Goal: Check status: Check status

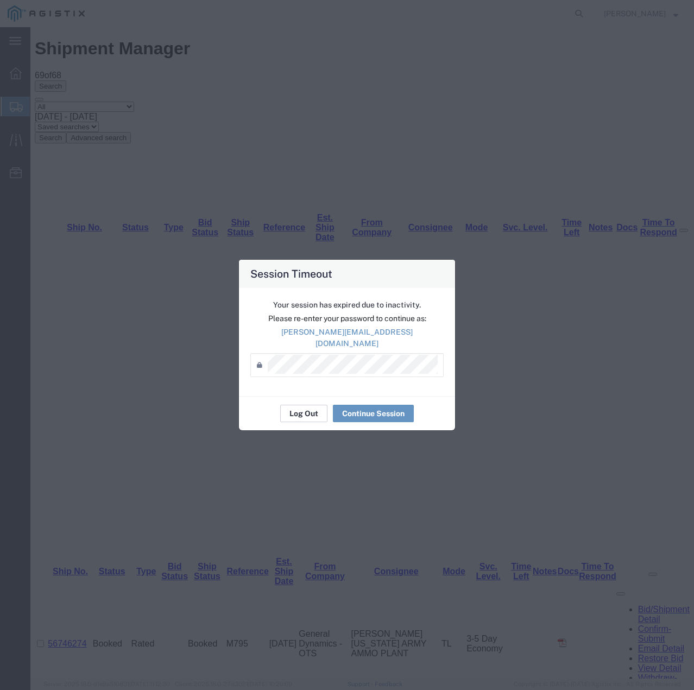
click at [302, 412] on button "Log Out" at bounding box center [303, 412] width 47 height 17
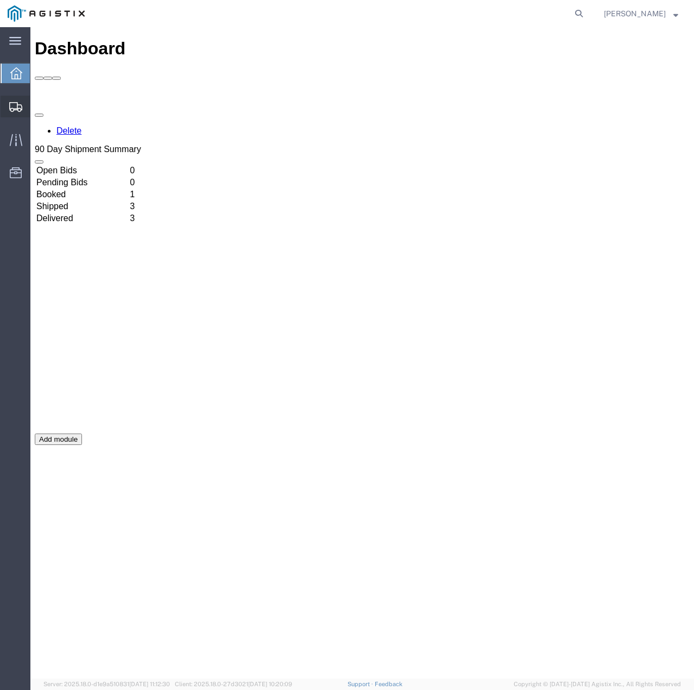
click at [14, 111] on icon at bounding box center [15, 107] width 13 height 10
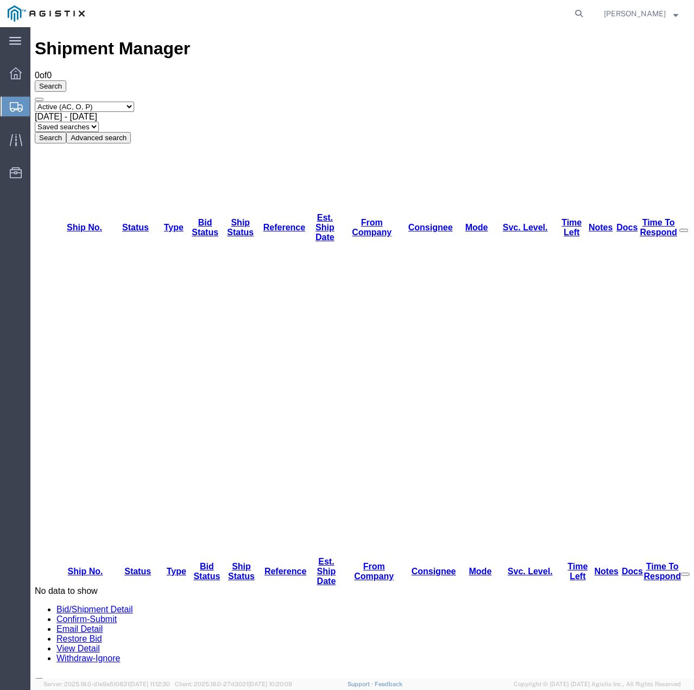
click at [134, 102] on select "Select status Active (AC, O, P) All Approved Awaiting Confirmation (AC) Booked …" at bounding box center [84, 107] width 99 height 10
select select "ALL"
click at [35, 102] on select "Select status Active (AC, O, P) All Approved Awaiting Confirmation (AC) Booked …" at bounding box center [84, 107] width 99 height 10
click at [66, 132] on button "Search" at bounding box center [50, 137] width 31 height 11
